Goal: Submit feedback/report problem

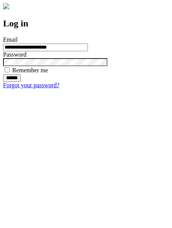
type input "**********"
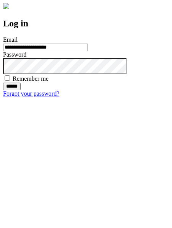
click at [21, 90] on input "******" at bounding box center [12, 86] width 18 height 8
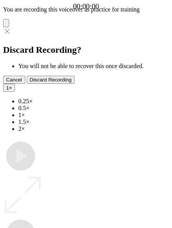
type input "**********"
